Goal: Find specific page/section: Find specific page/section

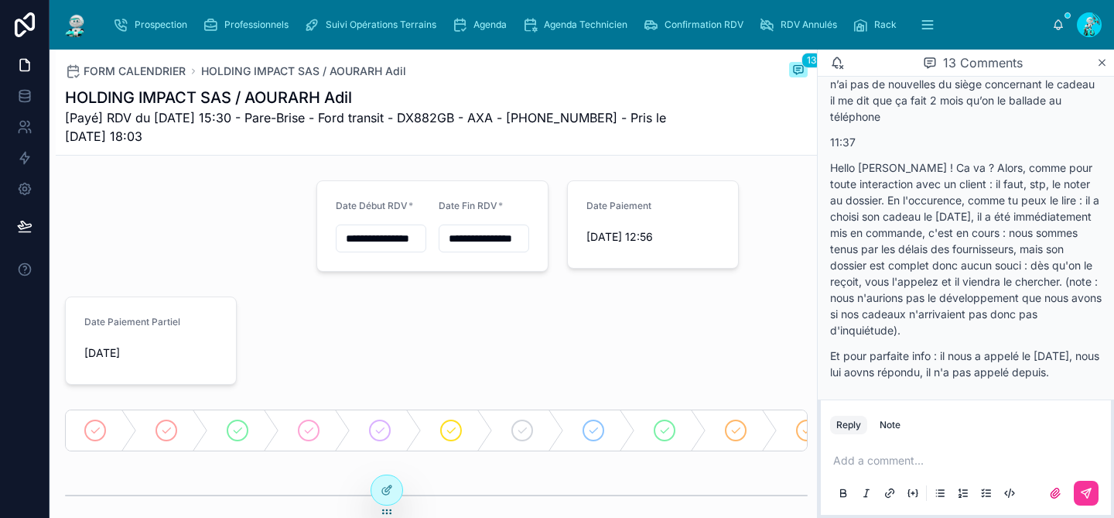
scroll to position [1368, 0]
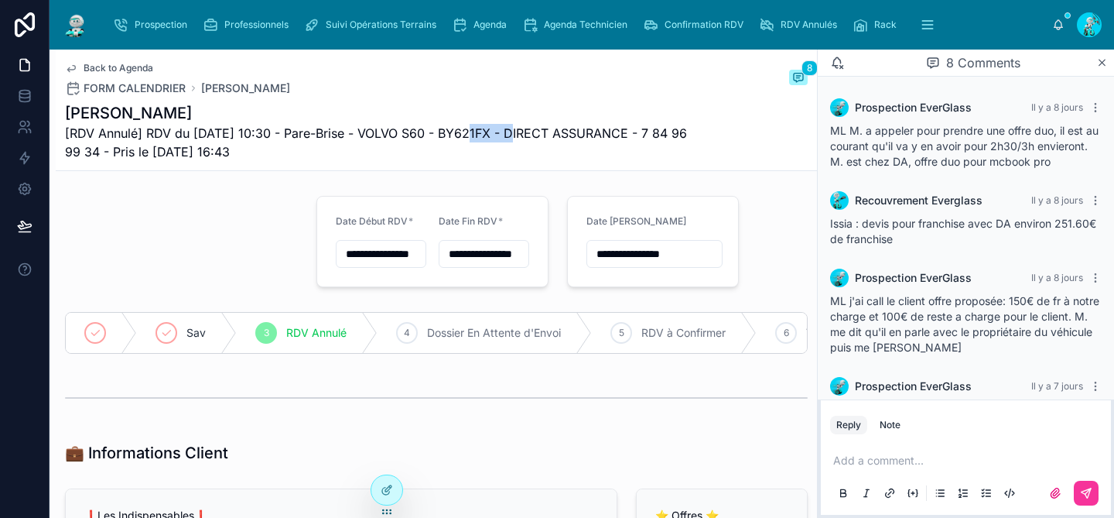
scroll to position [535, 0]
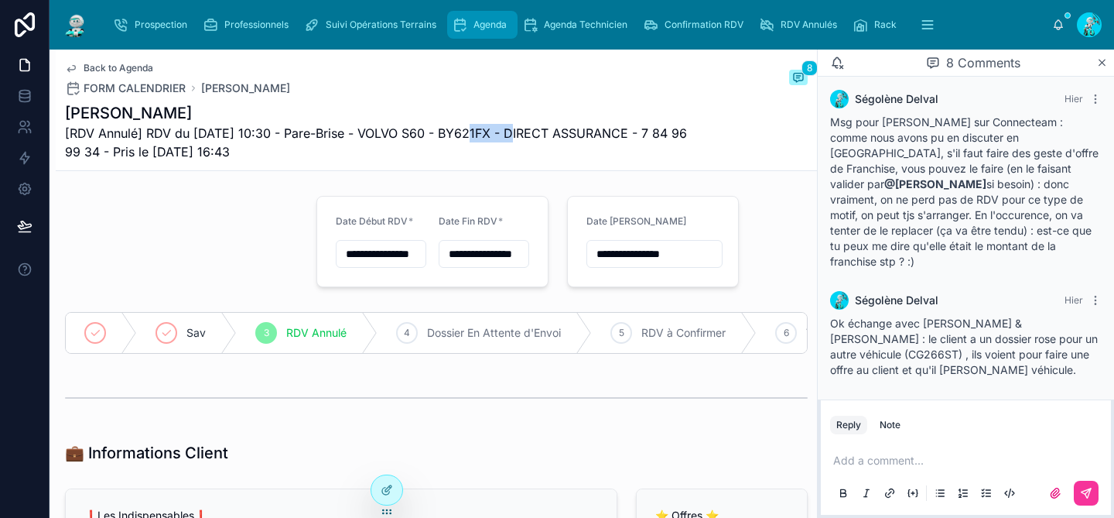
click at [483, 35] on div "Agenda" at bounding box center [482, 24] width 61 height 25
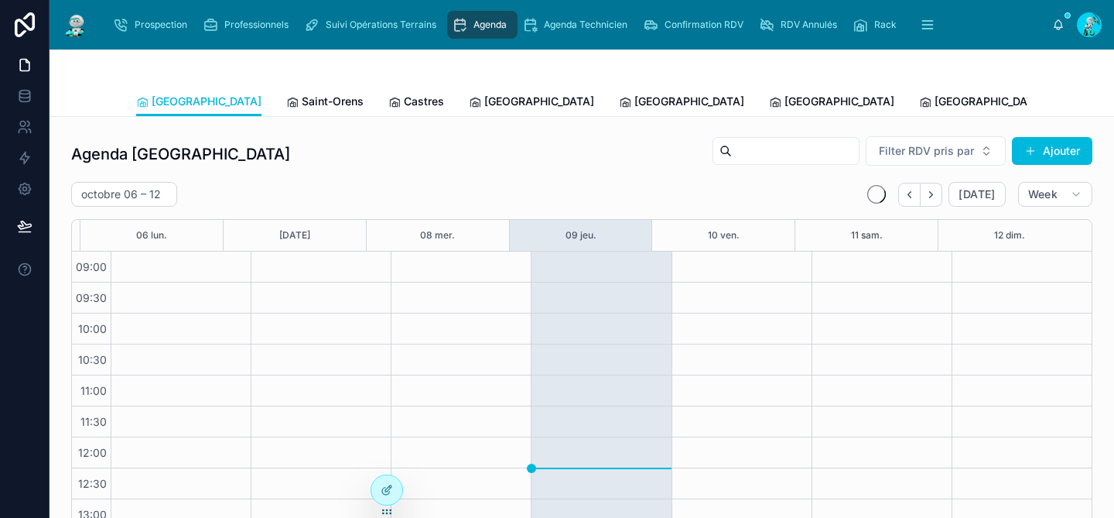
scroll to position [244, 0]
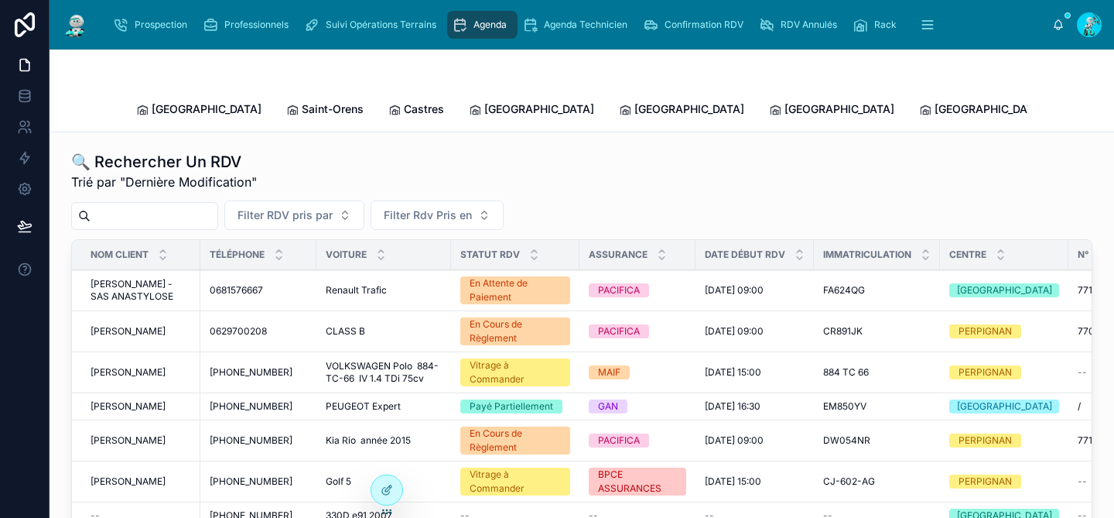
click at [156, 205] on input "text" at bounding box center [154, 216] width 127 height 22
paste input "*******"
type input "*******"
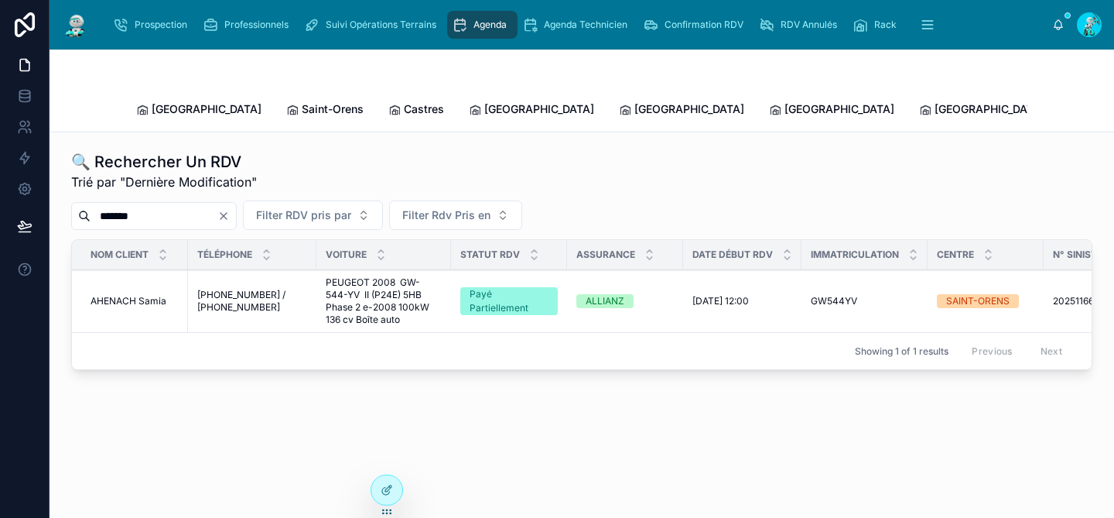
click at [236, 289] on span "+33677237269 / +33 6 37 73 20 93" at bounding box center [252, 301] width 110 height 25
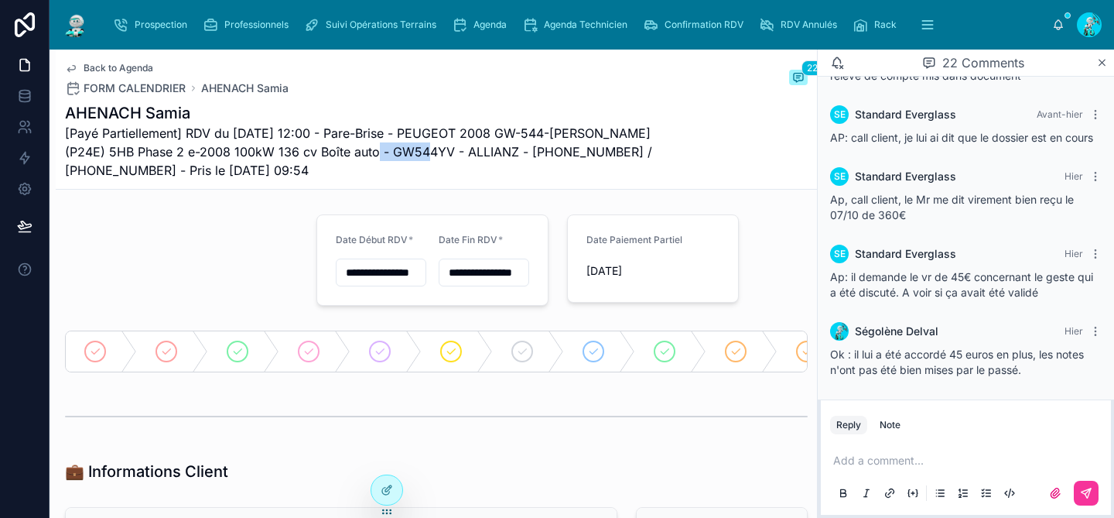
drag, startPoint x: 381, startPoint y: 149, endPoint x: 317, endPoint y: 152, distance: 63.5
click at [317, 152] on span "[Payé Partiellement] RDV du 24/07/2025 12:00 - Pare-Brise - PEUGEOT 2008 GW-544…" at bounding box center [378, 152] width 627 height 56
copy span "GW544YV"
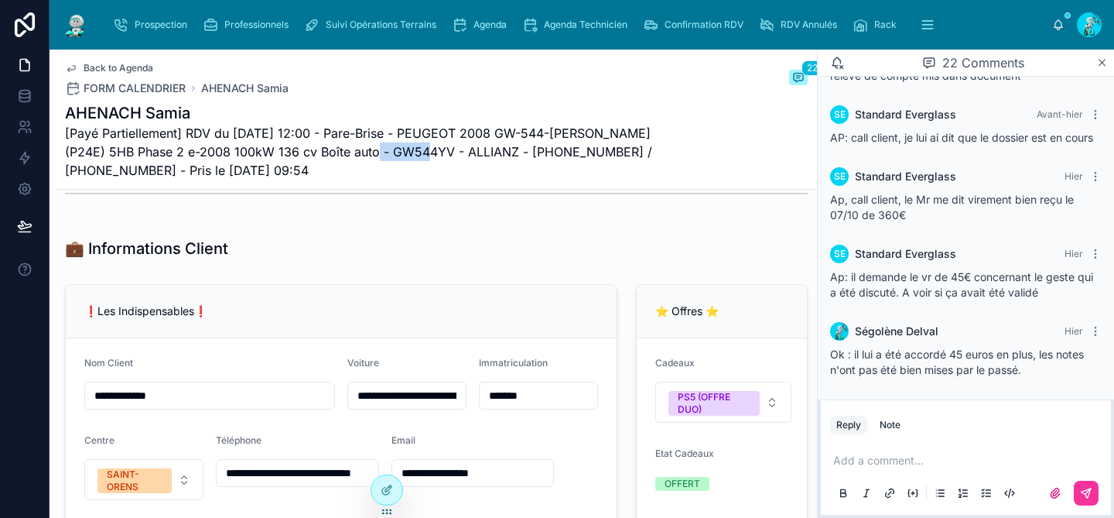
scroll to position [209, 0]
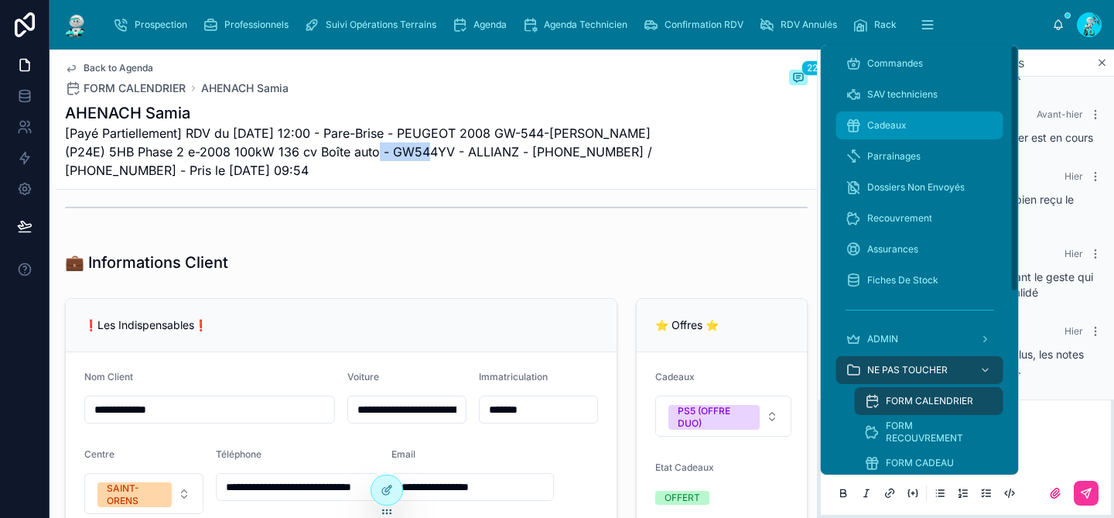
click at [892, 133] on div "Cadeaux" at bounding box center [920, 125] width 149 height 25
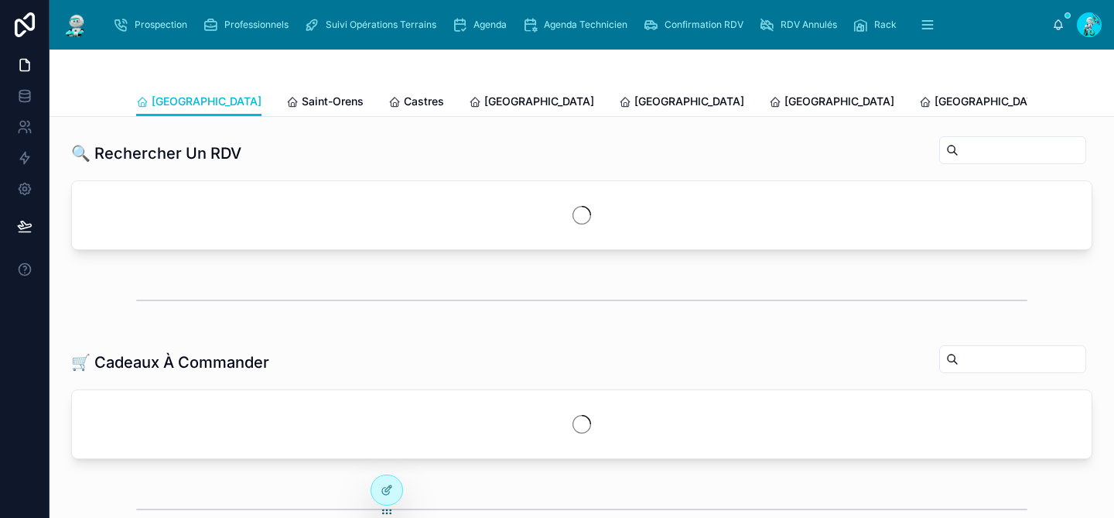
click at [715, 70] on div at bounding box center [582, 68] width 892 height 37
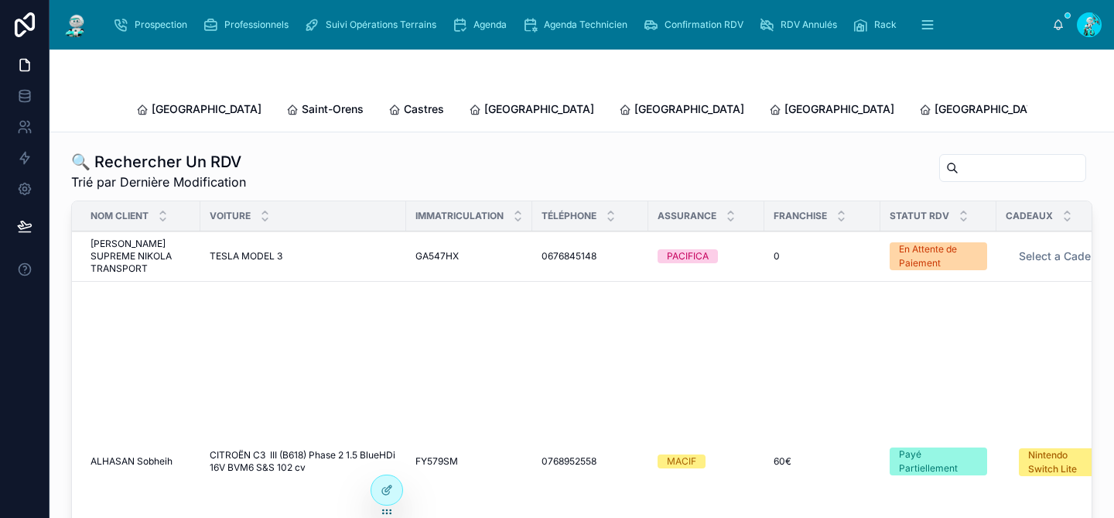
click at [974, 157] on input "text" at bounding box center [1022, 168] width 127 height 22
paste input "*******"
type input "*******"
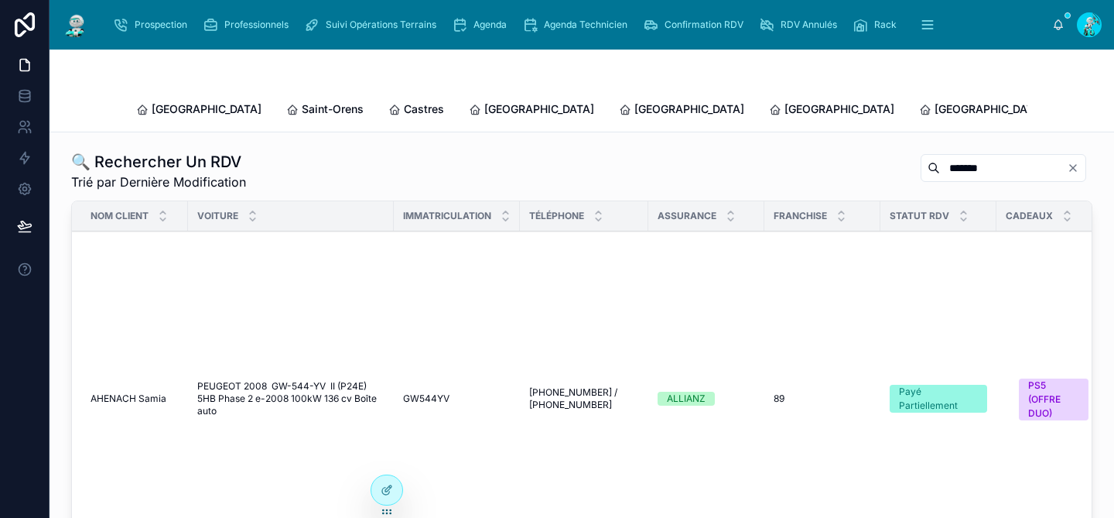
click at [319, 380] on span "PEUGEOT 2008 GW-544-YV II (P24E) 5HB Phase 2 e-2008 100kW 136 cv Boîte auto" at bounding box center [290, 398] width 187 height 37
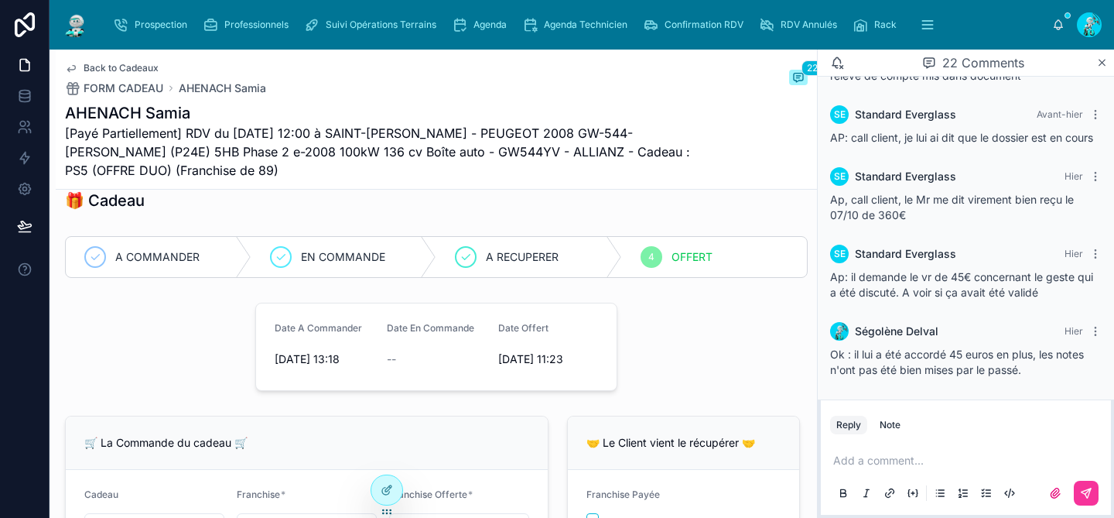
scroll to position [271, 0]
click at [843, 456] on p at bounding box center [970, 460] width 272 height 15
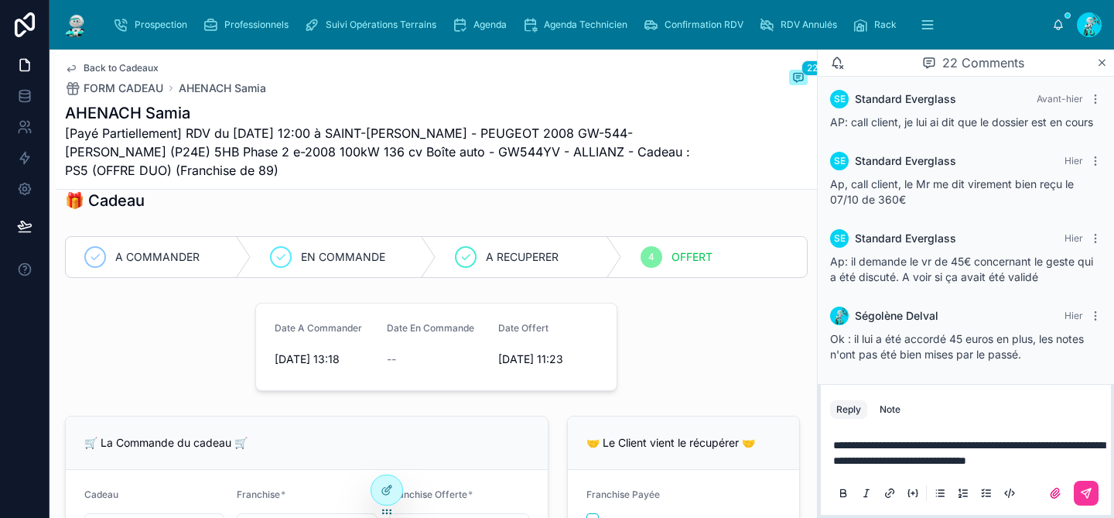
click at [857, 442] on span "**********" at bounding box center [970, 453] width 272 height 26
drag, startPoint x: 860, startPoint y: 432, endPoint x: 826, endPoint y: 427, distance: 34.4
click at [826, 427] on div "**********" at bounding box center [966, 468] width 290 height 93
click at [1026, 458] on p "**********" at bounding box center [970, 452] width 272 height 31
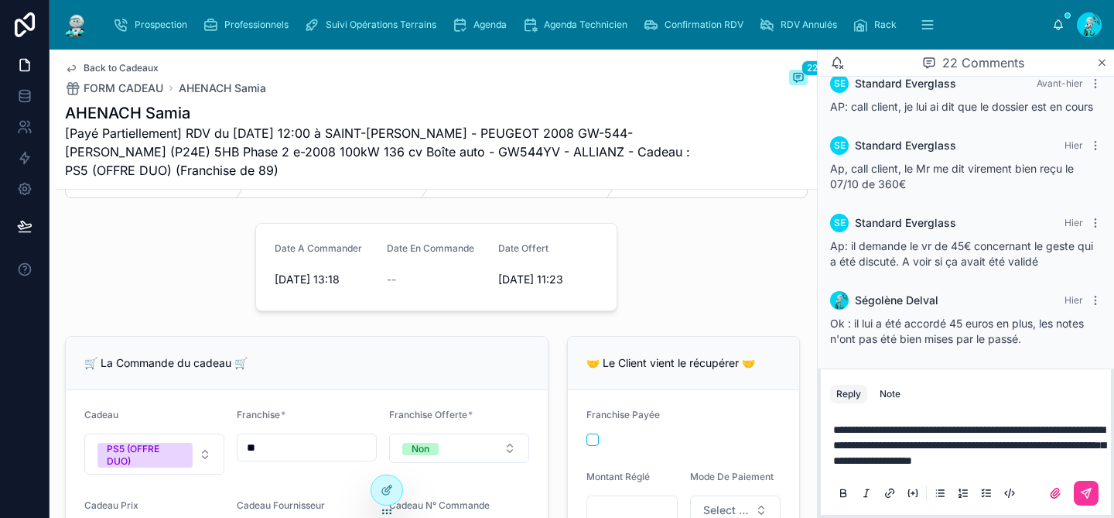
scroll to position [1400, 0]
click at [1087, 495] on icon at bounding box center [1086, 493] width 12 height 12
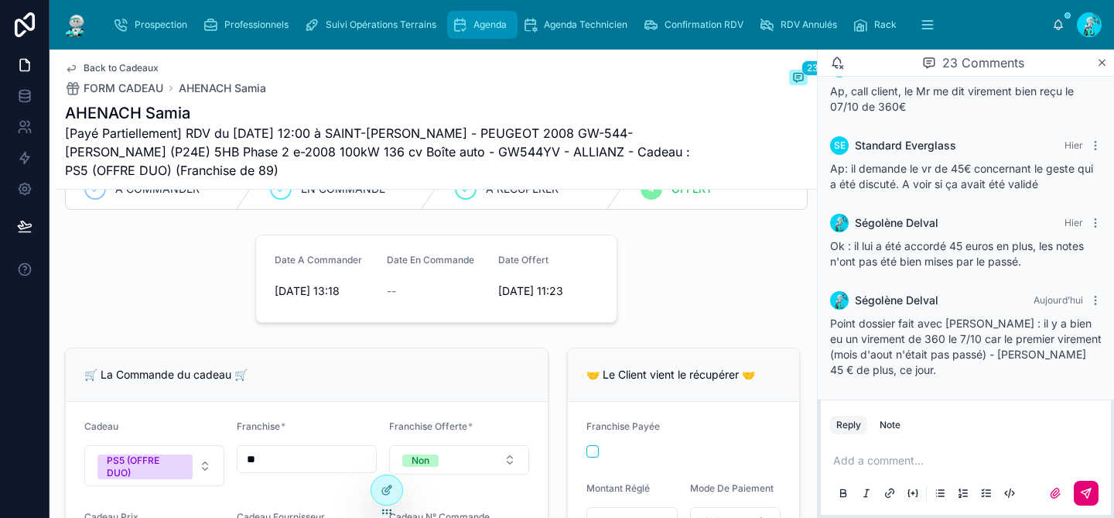
scroll to position [1462, 0]
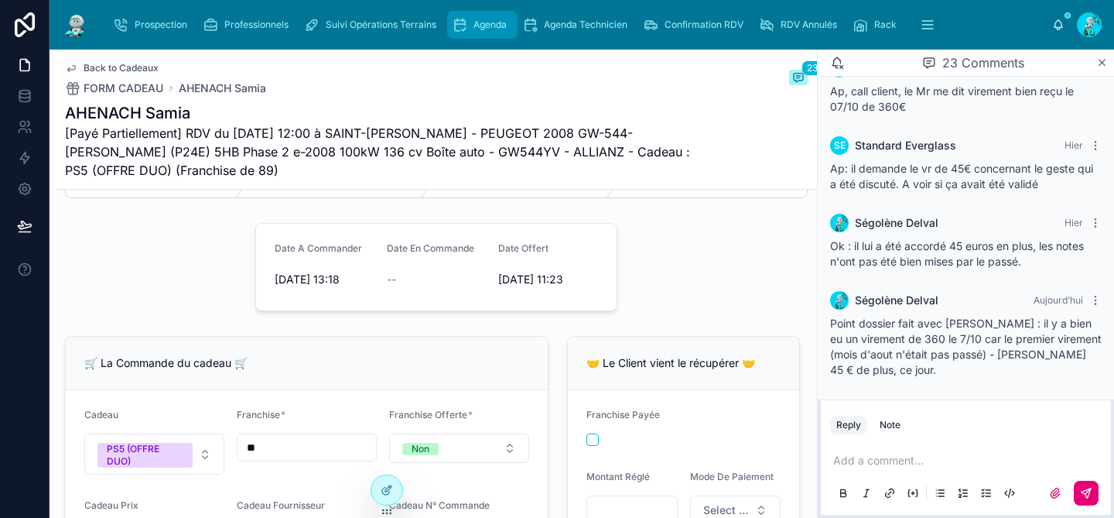
click at [492, 33] on div "Agenda" at bounding box center [482, 24] width 61 height 25
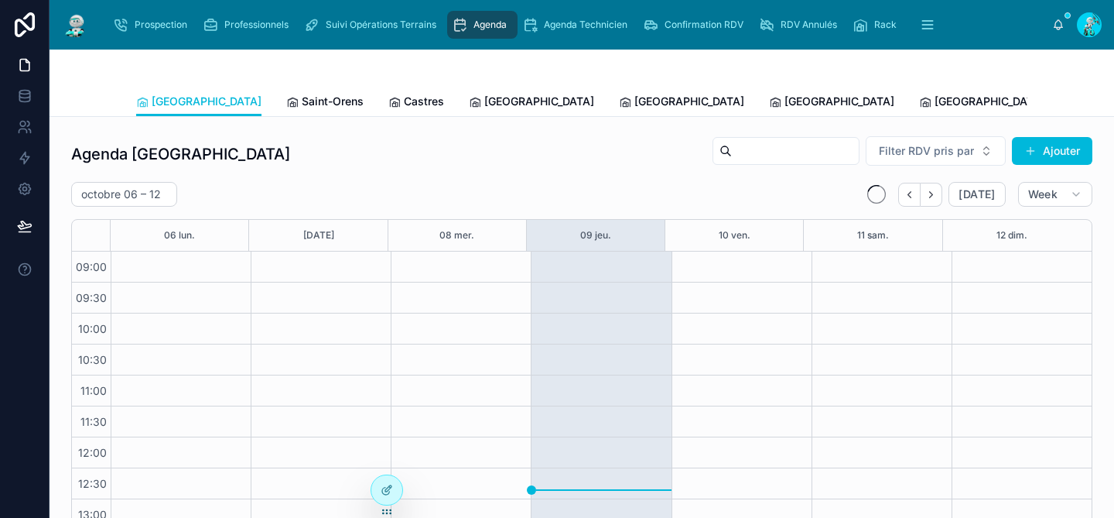
scroll to position [244, 0]
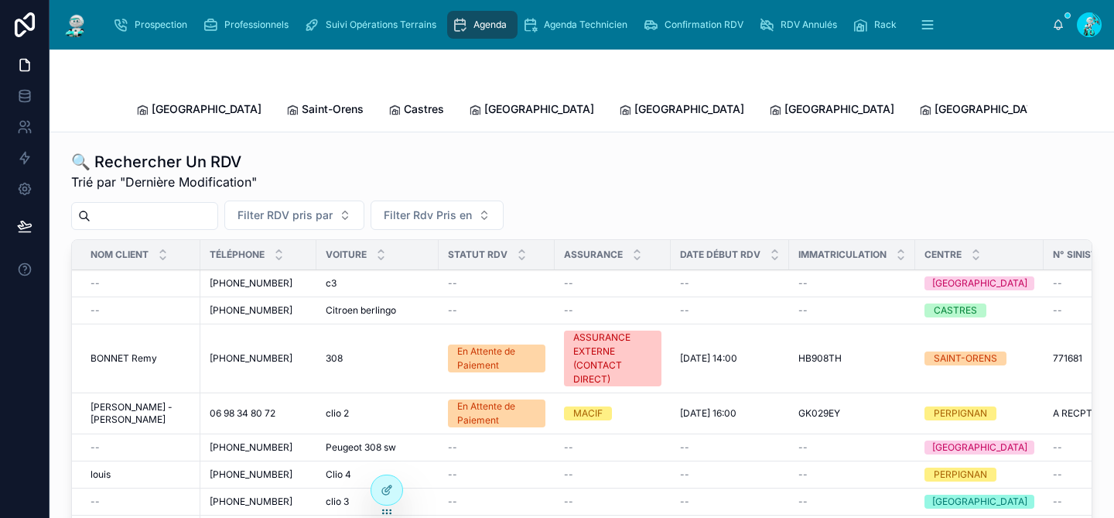
click at [150, 205] on input "text" at bounding box center [154, 216] width 127 height 22
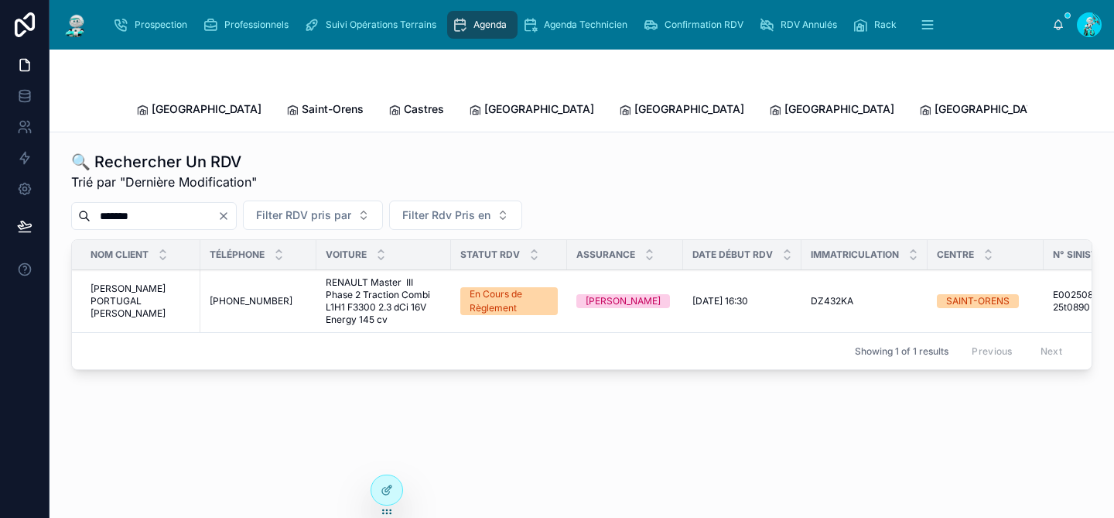
type input "*******"
click at [356, 277] on span "RENAULT Master III Phase 2 Traction Combi L1H1 F3300 2.3 dCi 16V Energy 145 cv" at bounding box center [384, 301] width 116 height 50
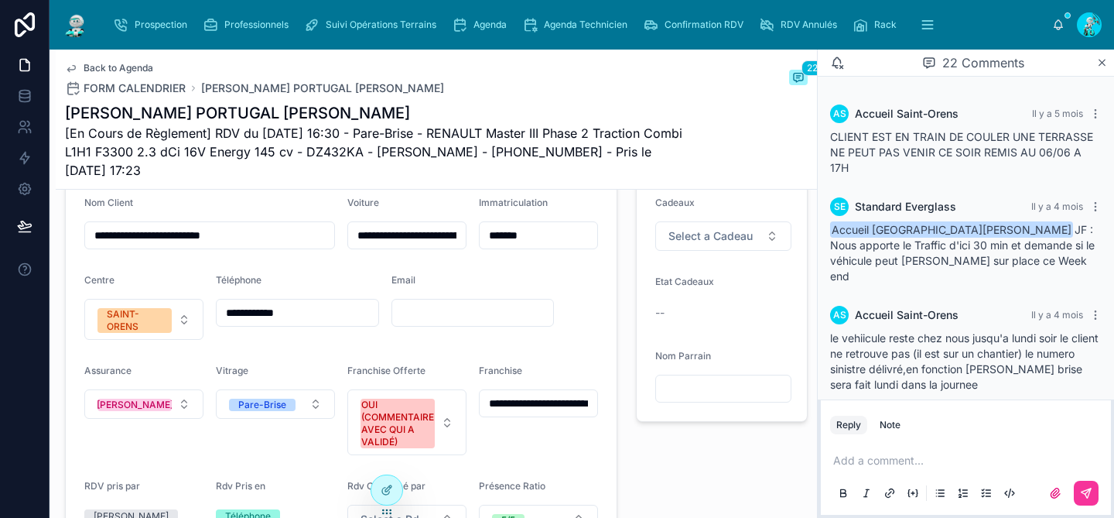
scroll to position [395, 0]
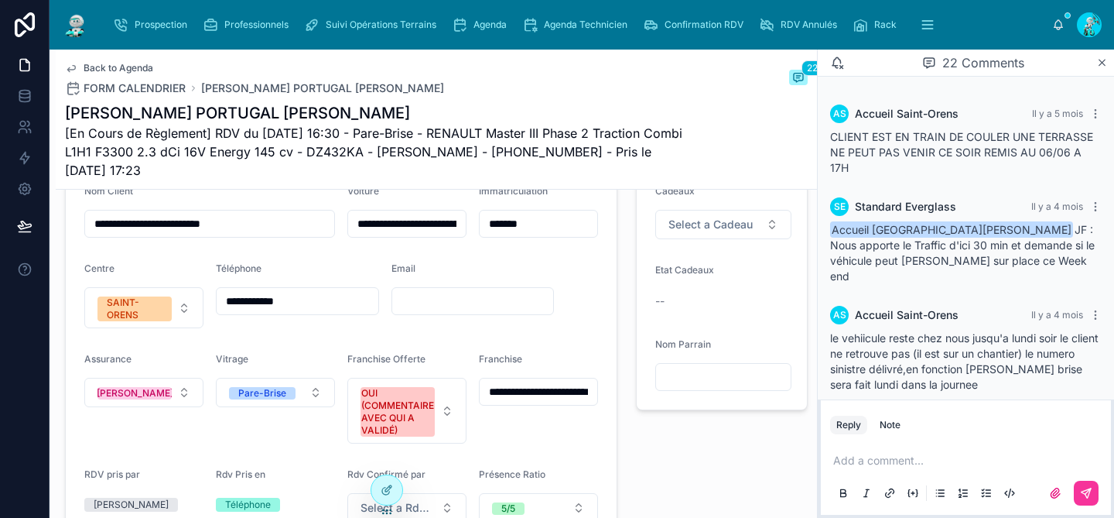
click at [541, 402] on input "**********" at bounding box center [539, 392] width 118 height 22
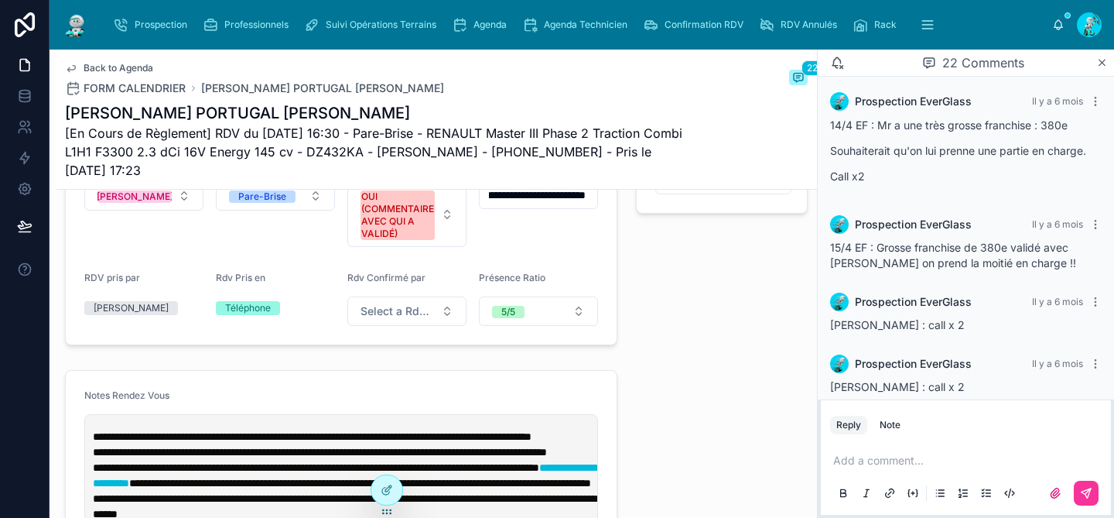
scroll to position [0, 0]
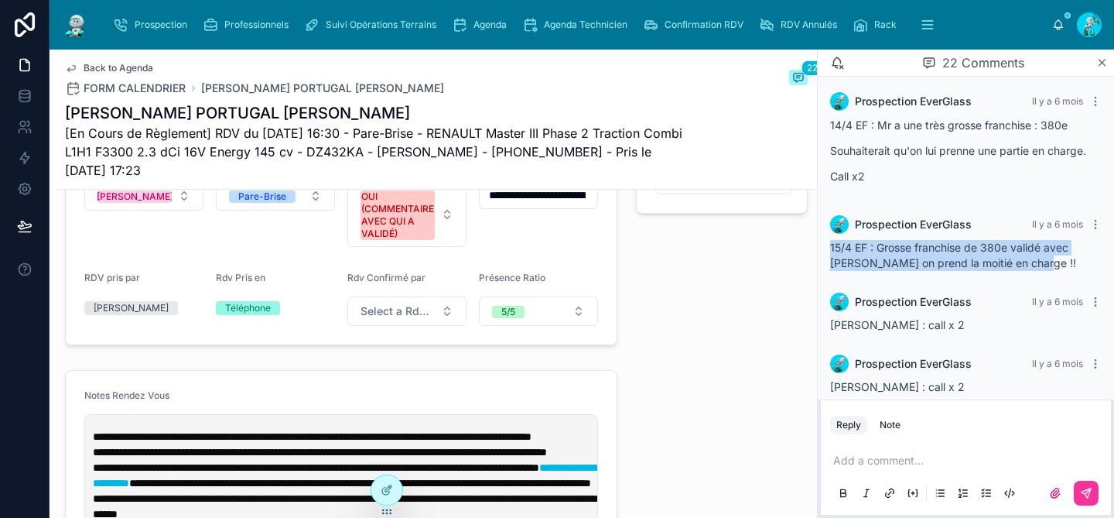
drag, startPoint x: 1050, startPoint y: 265, endPoint x: 821, endPoint y: 247, distance: 229.8
click at [821, 247] on div "Prospection EverGlass Il y a 6 mois 15/4 EF : Grosse franchise de 380e validé a…" at bounding box center [966, 243] width 290 height 74
copy span "15/4 EF : Grosse franchise de 380e validé avec Ségolène on prend la moitié en c…"
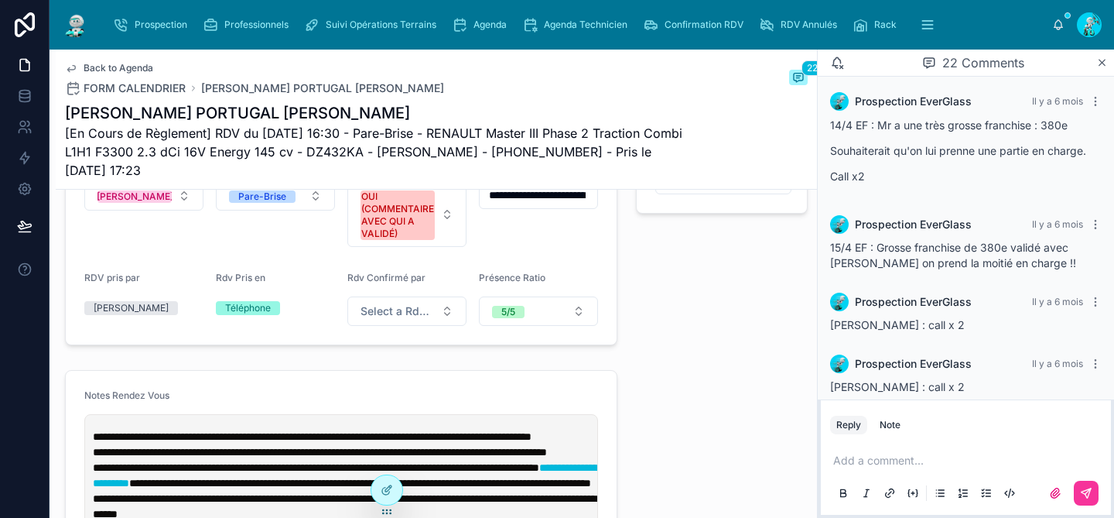
click at [737, 319] on div "⭐ Offres ⭐ Cadeaux Select a Cadeau Etat Cadeaux -- Nom Parrain" at bounding box center [722, 130] width 190 height 442
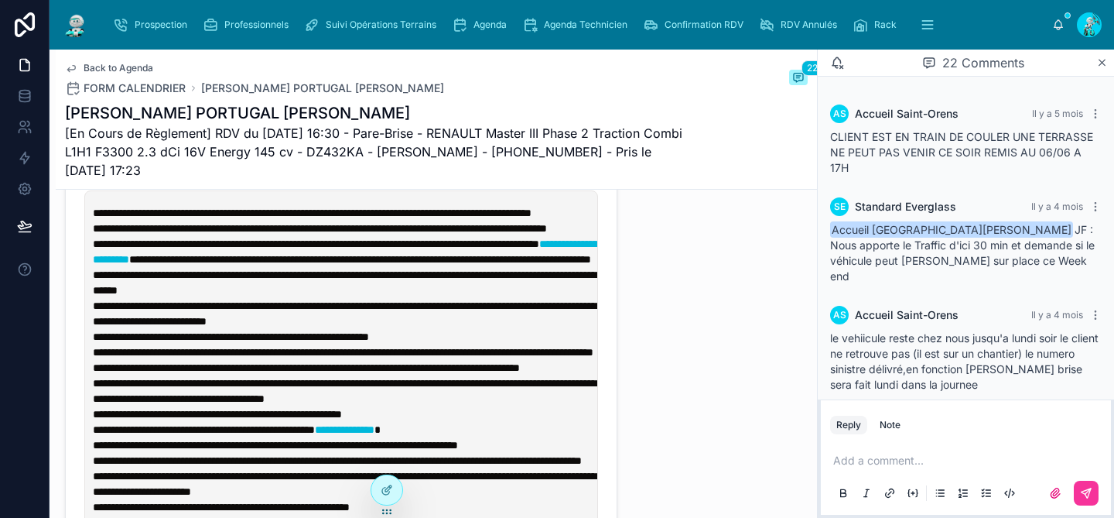
scroll to position [791, 0]
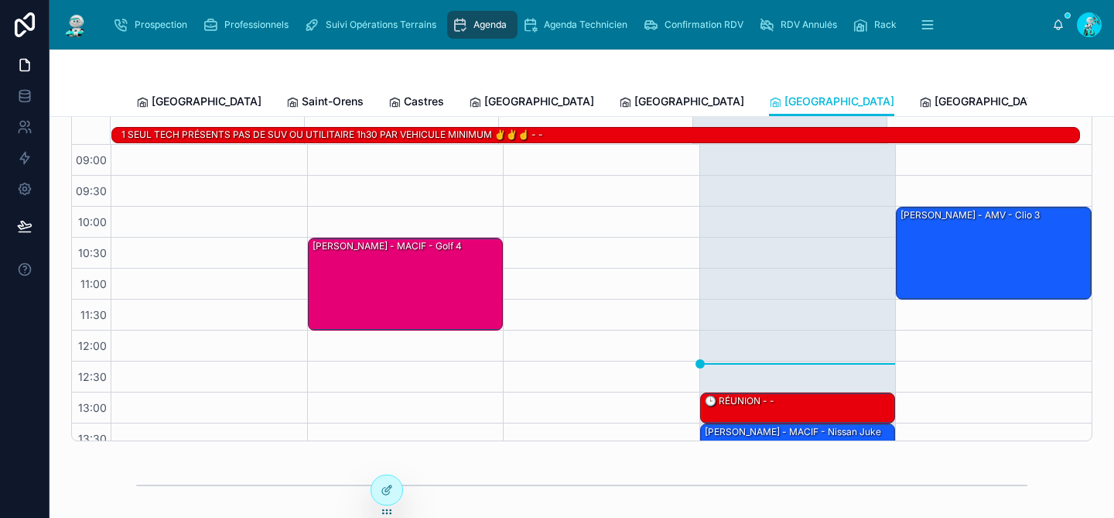
scroll to position [262, 0]
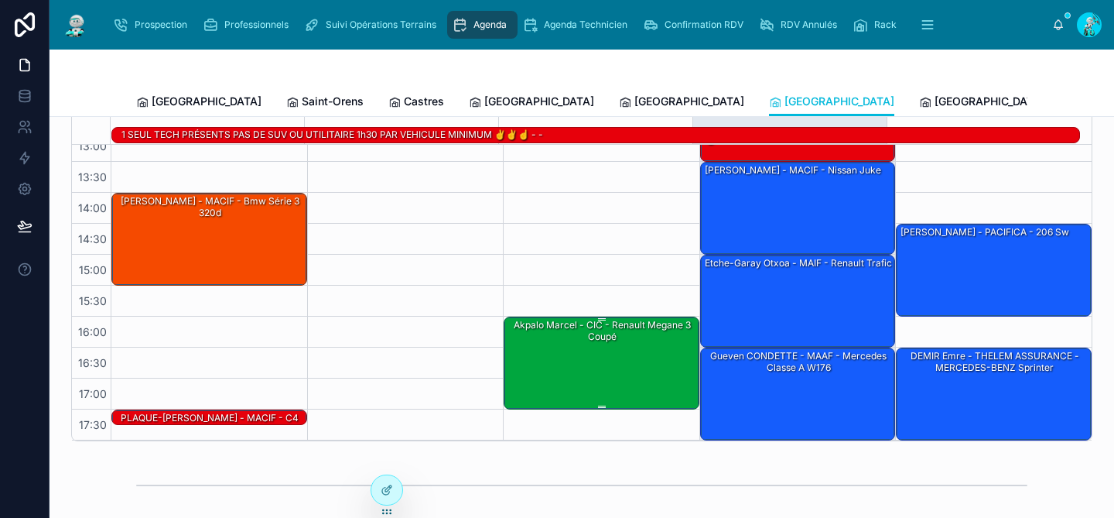
click at [614, 374] on div "Akpalo Marcel - CIC - Renault Megane 3 coupé" at bounding box center [602, 362] width 191 height 90
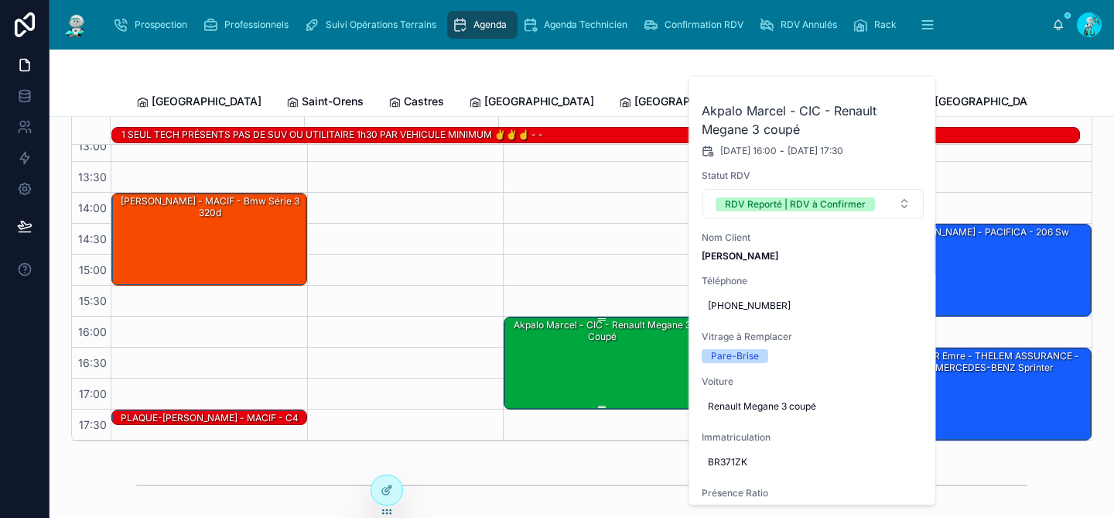
click at [614, 374] on div "Akpalo Marcel - CIC - Renault Megane 3 coupé" at bounding box center [602, 362] width 191 height 90
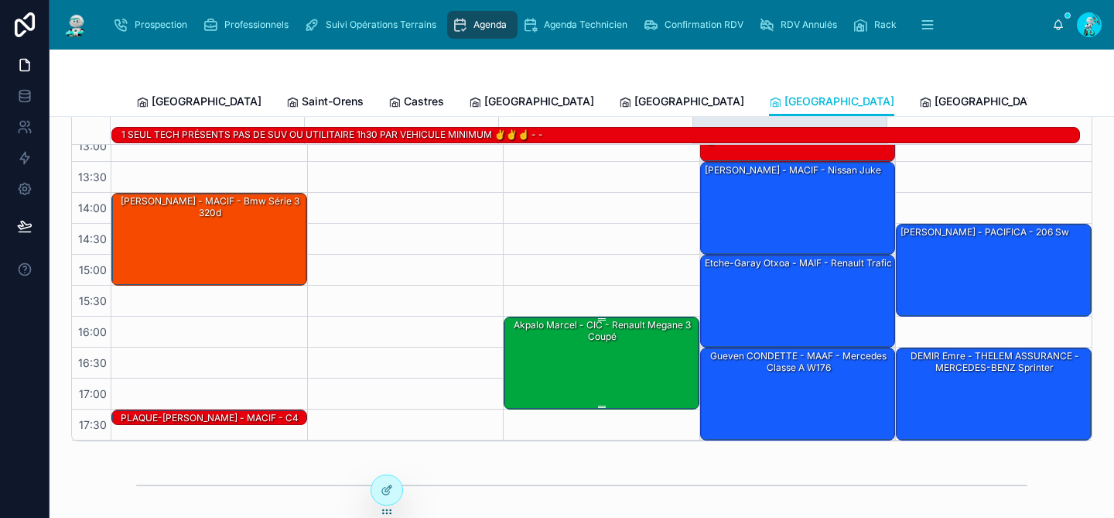
click at [614, 374] on div "Akpalo Marcel - CIC - Renault Megane 3 coupé" at bounding box center [602, 362] width 191 height 90
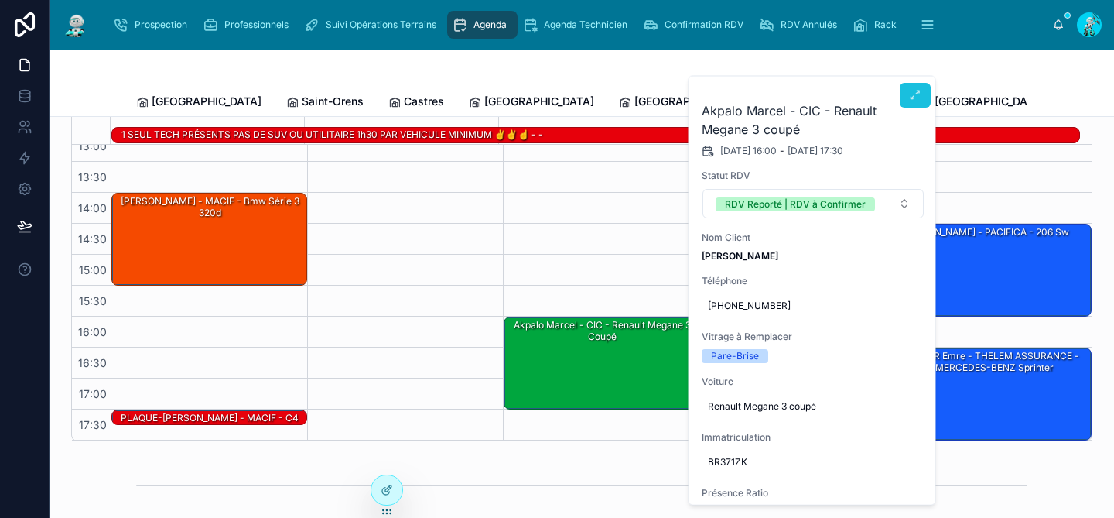
click at [909, 94] on icon at bounding box center [915, 95] width 12 height 12
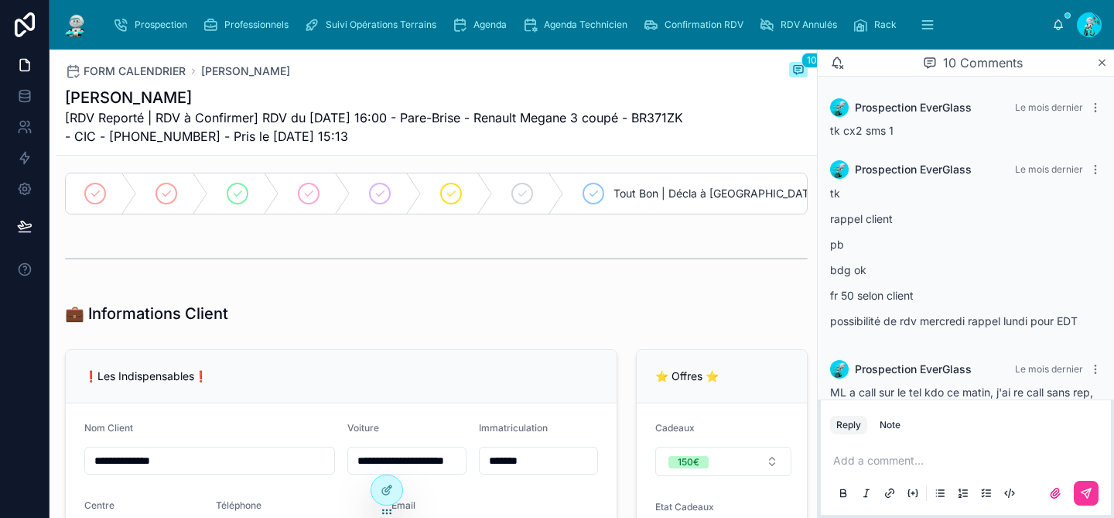
scroll to position [533, 0]
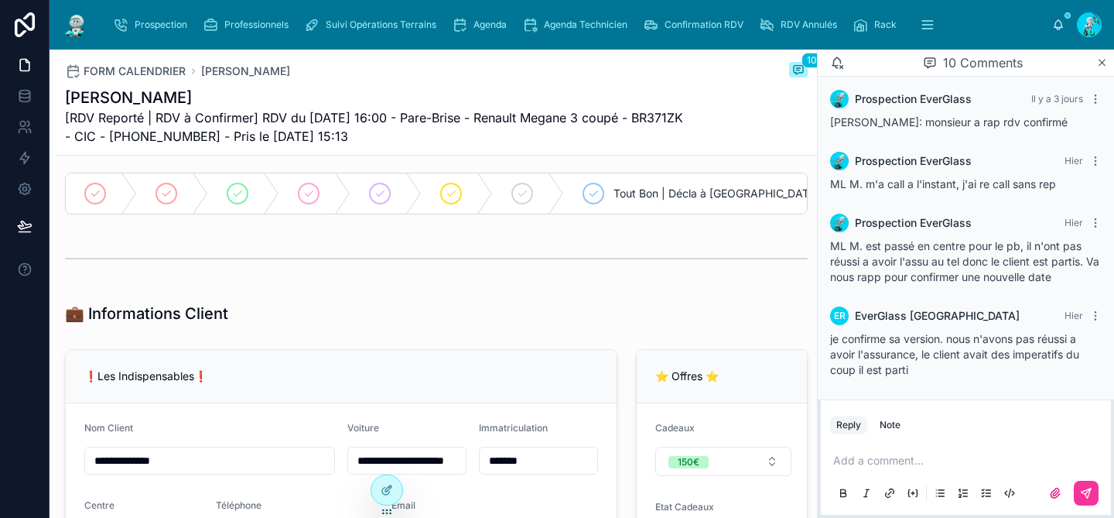
click at [874, 460] on p at bounding box center [970, 460] width 272 height 15
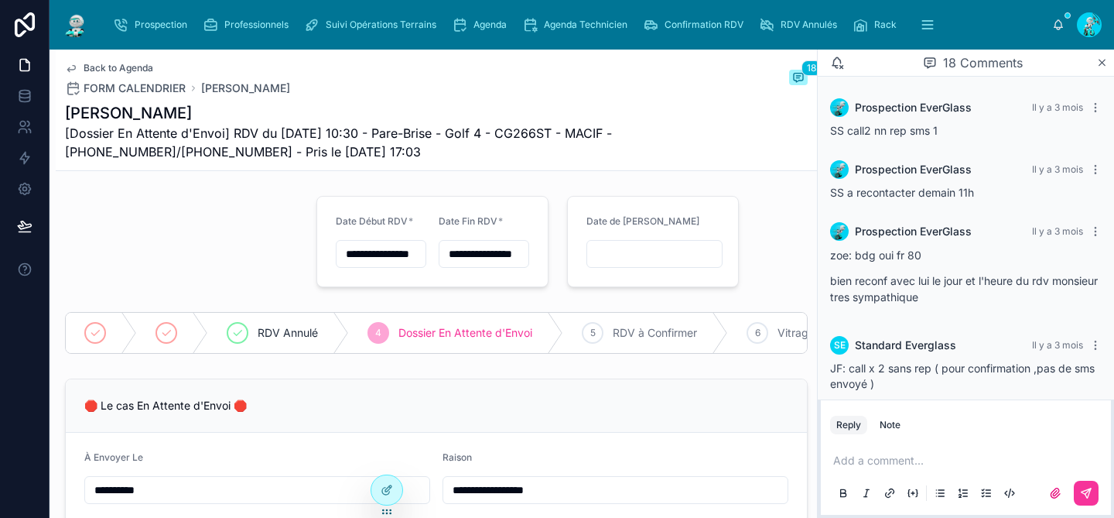
scroll to position [1362, 0]
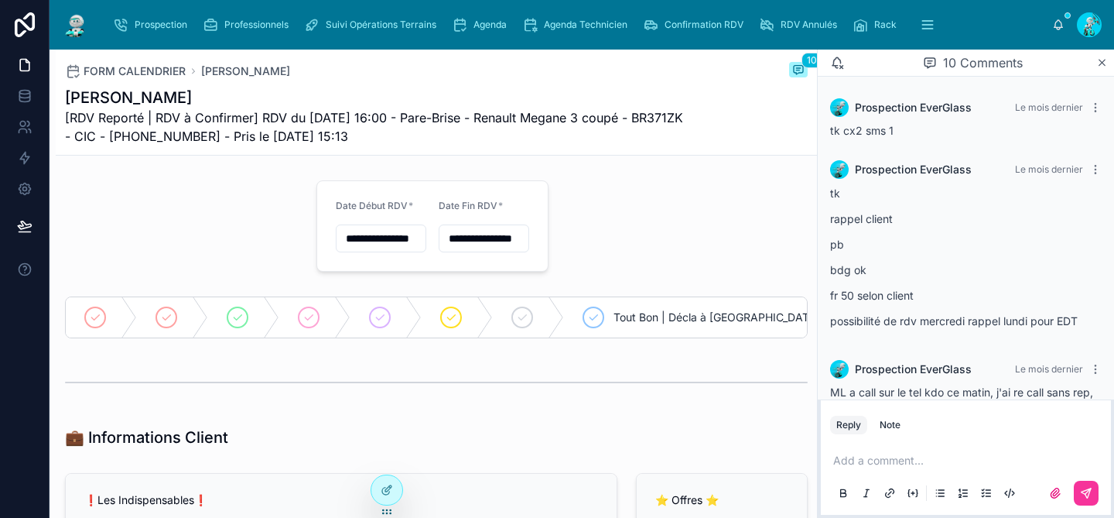
scroll to position [533, 0]
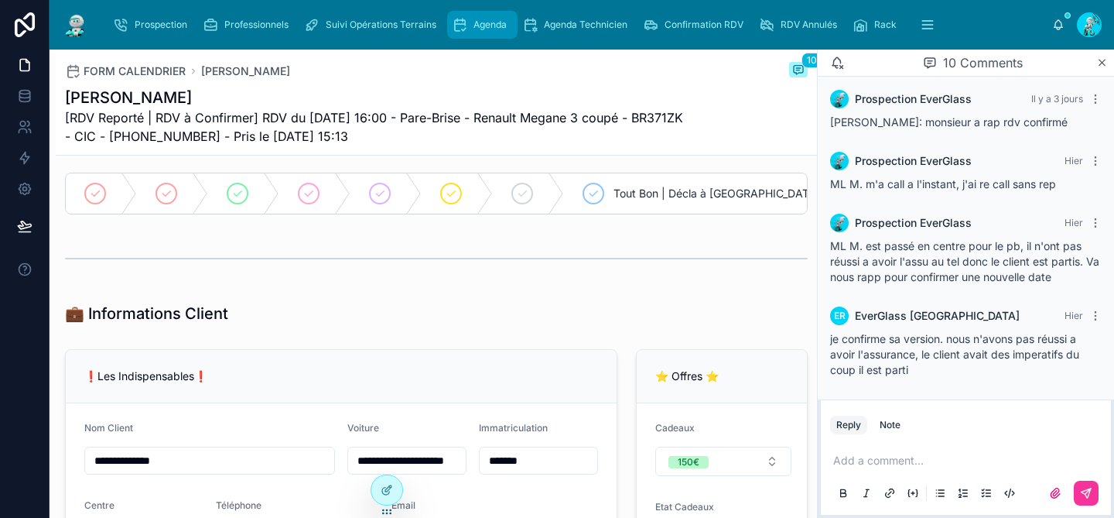
click at [481, 19] on span "Agenda" at bounding box center [490, 25] width 33 height 12
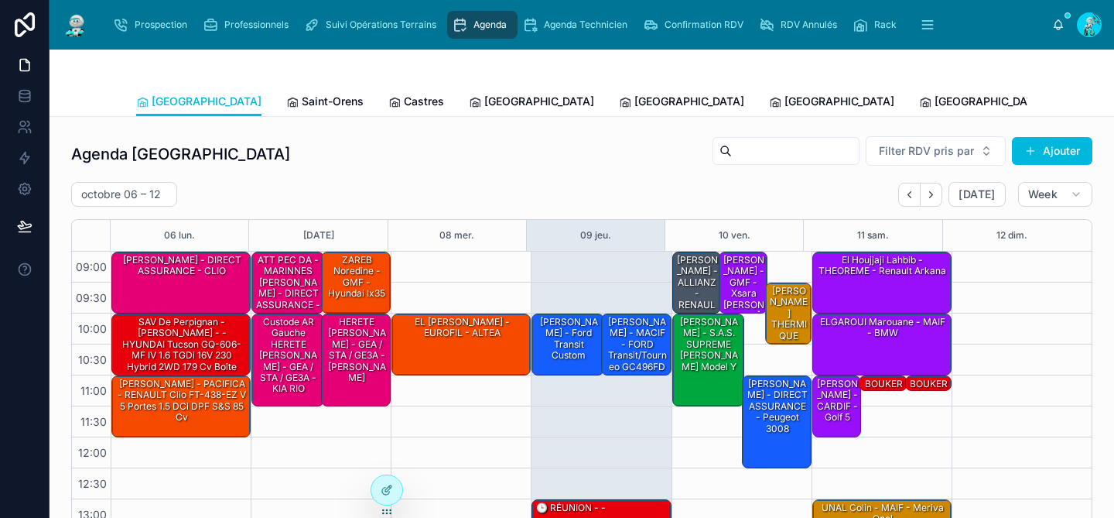
scroll to position [244, 0]
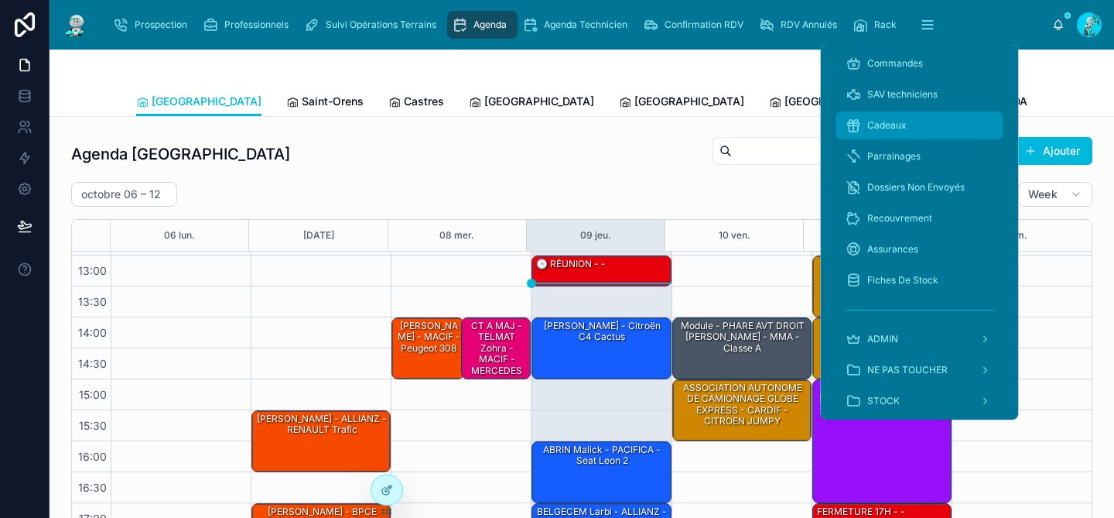
click at [891, 120] on span "Cadeaux" at bounding box center [887, 125] width 39 height 12
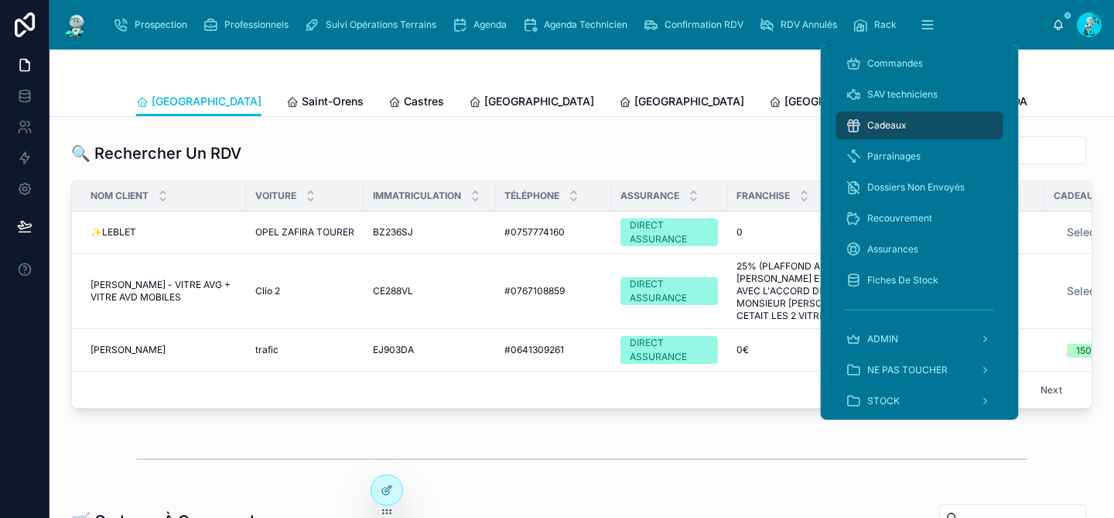
click at [660, 62] on div at bounding box center [582, 68] width 892 height 37
